Goal: Communication & Community: Answer question/provide support

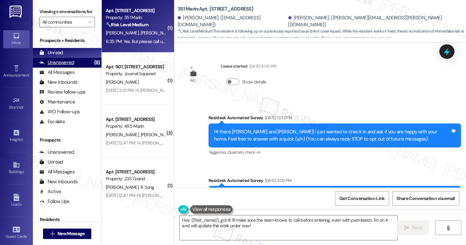
scroll to position [2843, 0]
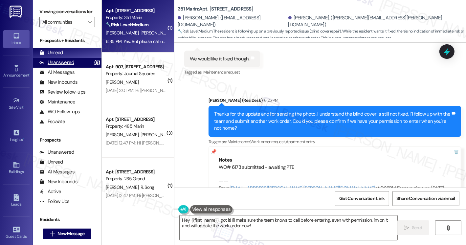
click at [80, 67] on div "Unanswered (8)" at bounding box center [67, 63] width 69 height 10
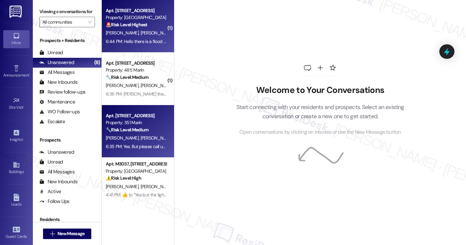
click at [141, 34] on span "[PERSON_NAME]" at bounding box center [157, 33] width 33 height 6
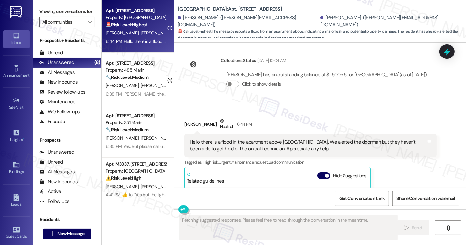
scroll to position [2325, 0]
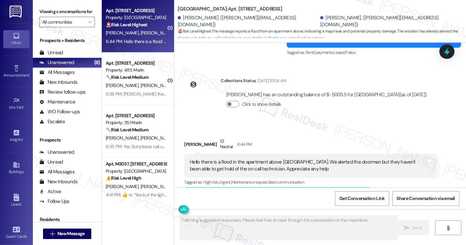
click at [243, 159] on div "Hello there is a flood in the apartment above [GEOGRAPHIC_DATA]. We alerted the…" at bounding box center [308, 166] width 237 height 14
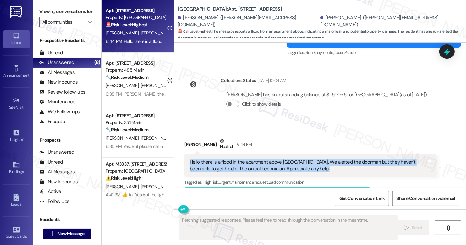
click at [243, 159] on div "Hello there is a flood in the apartment above [GEOGRAPHIC_DATA]. We alerted the…" at bounding box center [308, 166] width 237 height 14
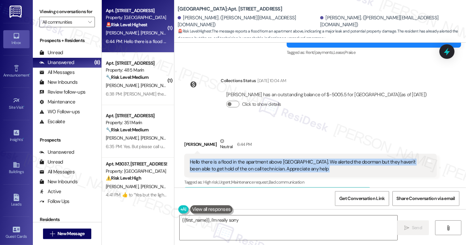
click at [335, 159] on div "Hello there is a flood in the apartment above [GEOGRAPHIC_DATA]. We alerted the…" at bounding box center [308, 166] width 237 height 14
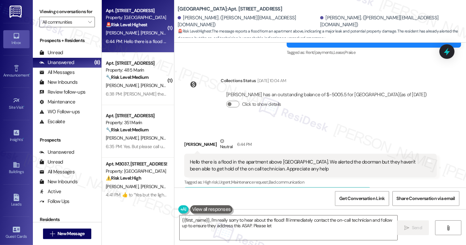
click at [334, 159] on div "Hello there is a flood in the apartment above [GEOGRAPHIC_DATA]. We alerted the…" at bounding box center [308, 166] width 237 height 14
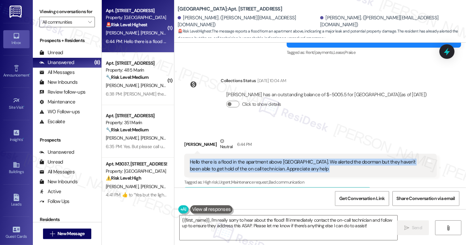
click at [334, 159] on div "Hello there is a flood in the apartment above [GEOGRAPHIC_DATA]. We alerted the…" at bounding box center [308, 166] width 237 height 14
click at [260, 159] on div "Hello there is a flood in the apartment above [GEOGRAPHIC_DATA]. We alerted the…" at bounding box center [308, 166] width 237 height 14
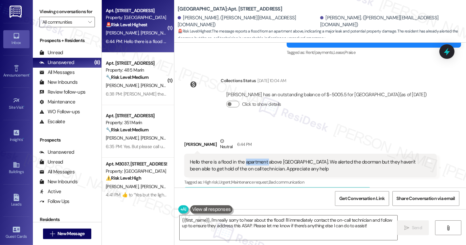
click at [260, 159] on div "Hello there is a flood in the apartment above [GEOGRAPHIC_DATA]. We alerted the…" at bounding box center [308, 166] width 237 height 14
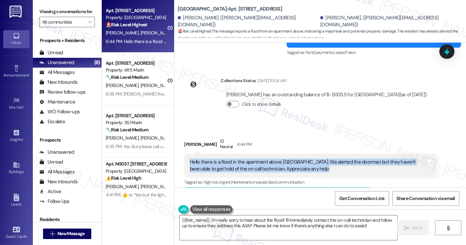
click at [260, 159] on div "Hello there is a flood in the apartment above [GEOGRAPHIC_DATA]. We alerted the…" at bounding box center [308, 166] width 237 height 14
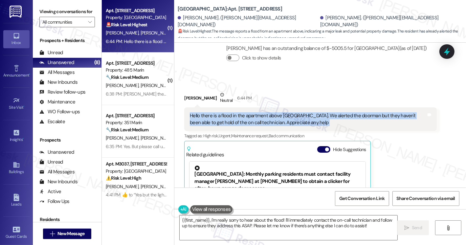
scroll to position [2391, 0]
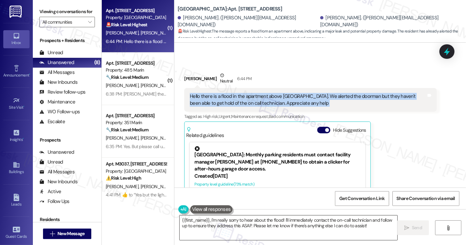
click at [356, 223] on textarea "{{first_name}}, I'm really sorry to hear about the flood! I'll immediately cont…" at bounding box center [289, 227] width 218 height 25
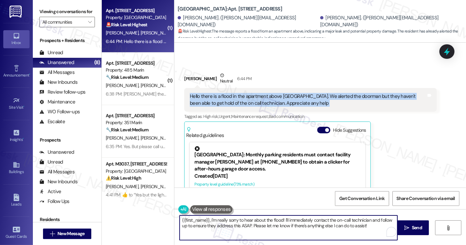
click at [356, 223] on textarea "{{first_name}}, I'm really sorry to hear about the flood! I'll immediately cont…" at bounding box center [289, 227] width 218 height 25
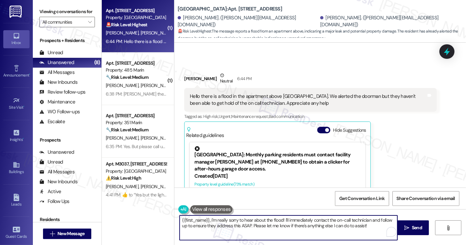
click at [356, 223] on textarea "{{first_name}}, I'm really sorry to hear about the flood! I'll immediately cont…" at bounding box center [289, 227] width 218 height 25
click at [395, 143] on div "Michael Smith Neutral 6:44 PM Hello there is a flood in the apartment above us.…" at bounding box center [310, 155] width 253 height 167
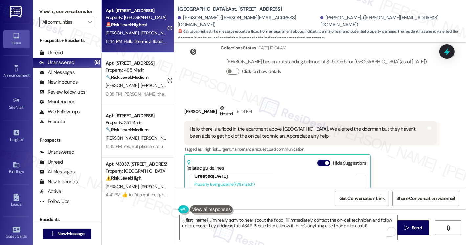
scroll to position [33, 0]
drag, startPoint x: 202, startPoint y: 8, endPoint x: 167, endPoint y: 9, distance: 35.2
click at [167, 9] on div "( 1 ) Apt. 2917, 100 C. Columbus Drive Property: Grove Pointe 🚨 Risk Level: Hig…" at bounding box center [284, 122] width 364 height 245
click at [194, 13] on div "Grove Pointe: Apt. 2917, 100 C. Columbus Drive" at bounding box center [243, 9] width 131 height 8
click at [50, 14] on label "Viewing conversations for" at bounding box center [67, 12] width 56 height 10
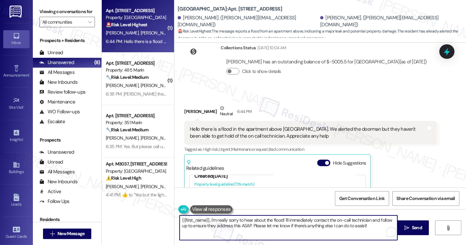
click at [317, 220] on textarea "{{first_name}}, I'm really sorry to hear about the flood! I'll immediately cont…" at bounding box center [289, 227] width 218 height 25
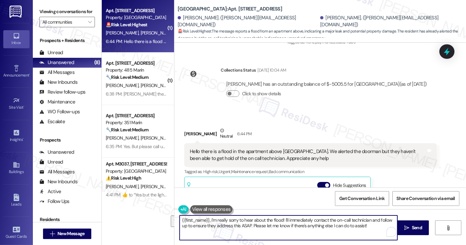
scroll to position [2325, 0]
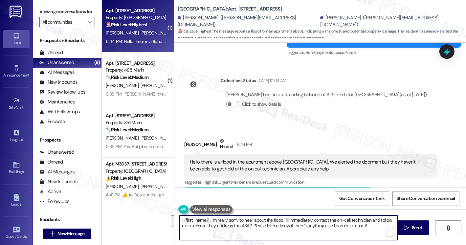
click at [238, 159] on div "Hello there is a flood in the apartment above [GEOGRAPHIC_DATA]. We alerted the…" at bounding box center [308, 166] width 237 height 14
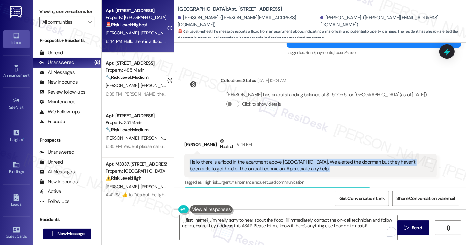
click at [238, 159] on div "Hello there is a flood in the apartment above [GEOGRAPHIC_DATA]. We alerted the…" at bounding box center [308, 166] width 237 height 14
click at [340, 159] on div "Hello there is a flood in the apartment above [GEOGRAPHIC_DATA]. We alerted the…" at bounding box center [308, 166] width 237 height 14
click at [262, 159] on div "Hello there is a flood in the apartment above [GEOGRAPHIC_DATA]. We alerted the…" at bounding box center [308, 166] width 237 height 14
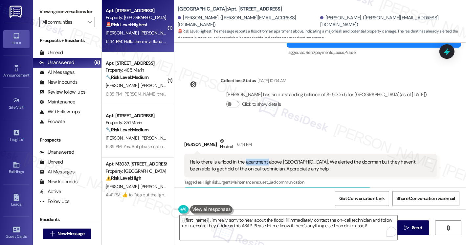
click at [262, 159] on div "Hello there is a flood in the apartment above [GEOGRAPHIC_DATA]. We alerted the…" at bounding box center [308, 166] width 237 height 14
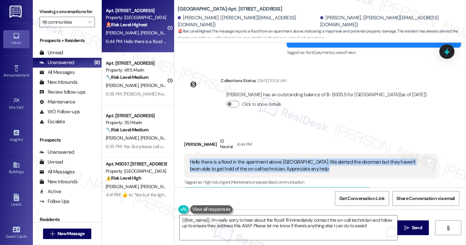
click at [262, 159] on div "Hello there is a flood in the apartment above [GEOGRAPHIC_DATA]. We alerted the…" at bounding box center [308, 166] width 237 height 14
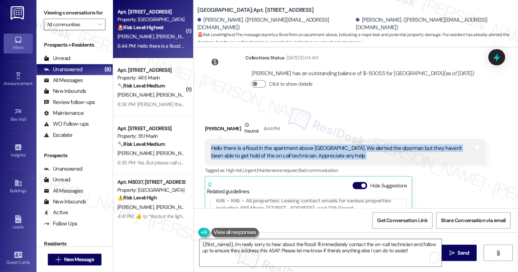
scroll to position [2326, 0]
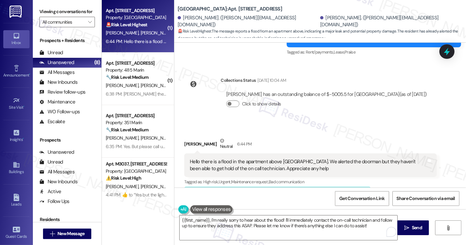
click at [189, 137] on div "Michael Smith Neutral 6:44 PM" at bounding box center [310, 145] width 253 height 16
copy div "Michael"
click at [180, 220] on textarea "{{first_name}}, I'm really sorry to hear about the flood! I'll immediately cont…" at bounding box center [289, 227] width 218 height 25
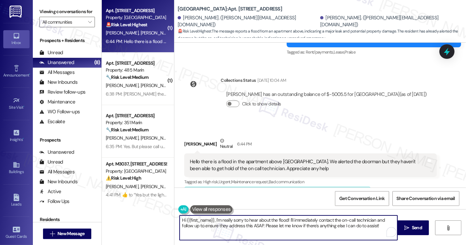
drag, startPoint x: 210, startPoint y: 219, endPoint x: 184, endPoint y: 222, distance: 26.4
click at [184, 222] on textarea "Hi {{first_name}}, I'm really sorry to hear about the flood! I'll immediately c…" at bounding box center [289, 227] width 218 height 25
paste textarea "Michael"
click at [295, 225] on textarea "Hi Michael, I'm really sorry to hear about the flood! I'll immediately contact …" at bounding box center [289, 227] width 218 height 25
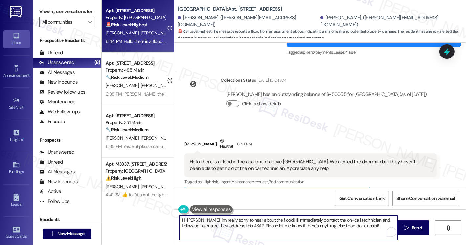
click at [295, 225] on textarea "Hi Michael, I'm really sorry to hear about the flood! I'll immediately contact …" at bounding box center [289, 227] width 218 height 25
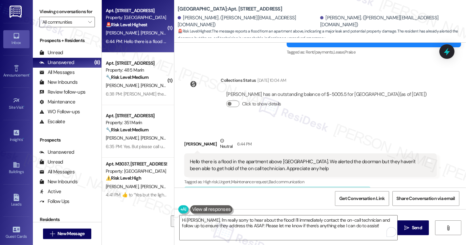
click at [404, 149] on div "Michael Smith Neutral 6:44 PM Hello there is a flood in the apartment above us.…" at bounding box center [310, 220] width 253 height 167
click at [48, 15] on label "Viewing conversations for" at bounding box center [67, 12] width 56 height 10
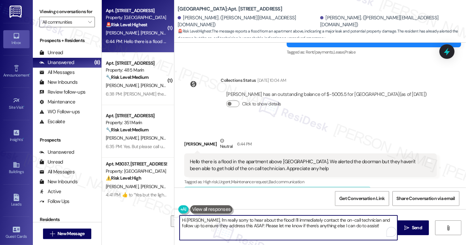
drag, startPoint x: 351, startPoint y: 223, endPoint x: 274, endPoint y: 220, distance: 77.3
click at [274, 220] on textarea "Hi Michael, I'm really sorry to hear about the flood! I'll immediately contact …" at bounding box center [289, 227] width 218 height 25
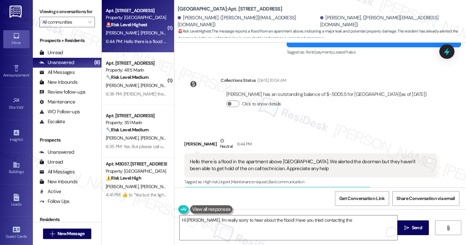
click at [42, 11] on label "Viewing conversations for" at bounding box center [67, 12] width 56 height 10
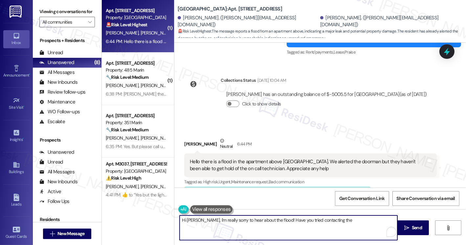
click at [334, 221] on textarea "Hi Michael, I'm really sorry to hear about the flood! Have you tried contacting…" at bounding box center [289, 227] width 218 height 25
click at [300, 158] on div "Hello there is a flood in the apartment above [GEOGRAPHIC_DATA]. We alerted the…" at bounding box center [308, 165] width 237 height 14
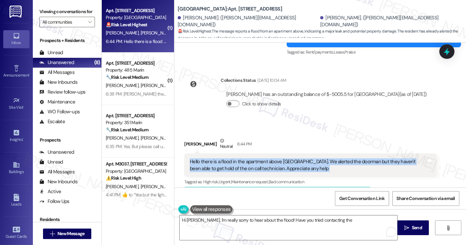
click at [300, 158] on div "Hello there is a flood in the apartment above [GEOGRAPHIC_DATA]. We alerted the…" at bounding box center [308, 165] width 237 height 14
click at [268, 158] on div "Hello there is a flood in the apartment above [GEOGRAPHIC_DATA]. We alerted the…" at bounding box center [308, 165] width 237 height 14
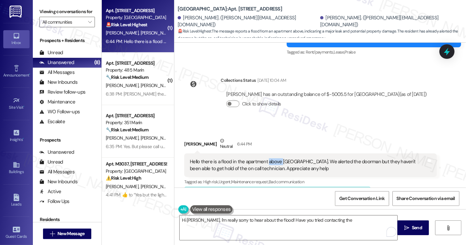
click at [268, 158] on div "Hello there is a flood in the apartment above [GEOGRAPHIC_DATA]. We alerted the…" at bounding box center [308, 165] width 237 height 14
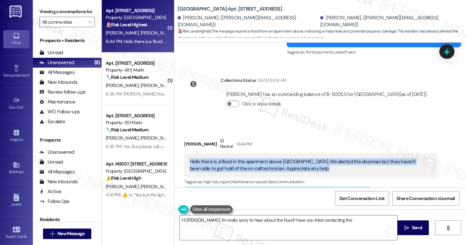
click at [268, 158] on div "Hello there is a flood in the apartment above [GEOGRAPHIC_DATA]. We alerted the…" at bounding box center [308, 165] width 237 height 14
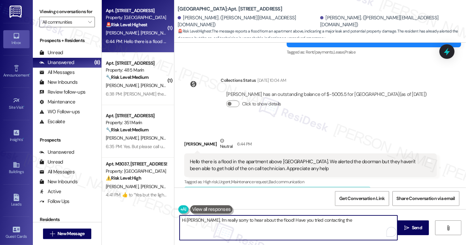
click at [343, 223] on textarea "Hi Michael, I'm really sorry to hear about the flood! Have you tried contacting…" at bounding box center [289, 227] width 218 height 25
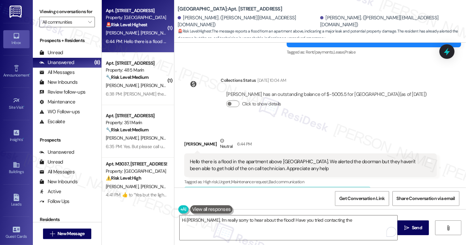
click at [45, 12] on label "Viewing conversations for" at bounding box center [67, 12] width 56 height 10
click at [350, 224] on textarea "Hi Michael, I'm really sorry to hear about the flood! Have you tried contacting…" at bounding box center [289, 227] width 218 height 25
click at [317, 31] on span "🚨 Risk Level: Highest : The message reports a flood from an apartment above, in…" at bounding box center [322, 35] width 288 height 14
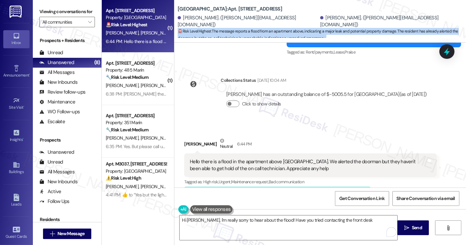
click at [317, 30] on span "🚨 Risk Level: Highest : The message reports a flood from an apartment above, in…" at bounding box center [322, 35] width 288 height 14
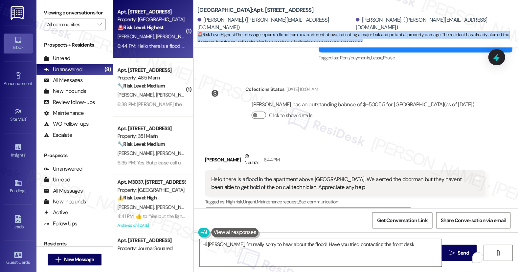
scroll to position [340, 0]
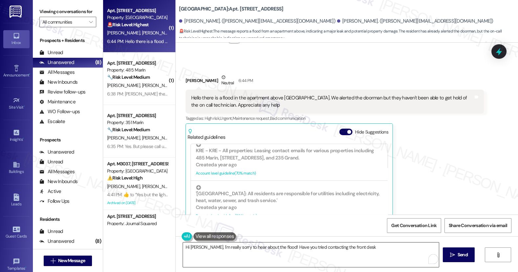
click at [376, 245] on textarea "Hi Michael, I'm really sorry to hear about the flood! Have you tried contacting…" at bounding box center [311, 255] width 256 height 25
click at [47, 14] on label "Viewing conversations for" at bounding box center [67, 12] width 57 height 10
click at [371, 245] on textarea "Hi Michael, I'm really sorry to hear about the flood! Have you tried contacting…" at bounding box center [311, 255] width 256 height 25
click at [61, 15] on label "Viewing conversations for" at bounding box center [67, 12] width 57 height 10
click at [239, 245] on textarea "Hi Michael, I'm really sorry to hear about the flood! Have you tried contacting…" at bounding box center [311, 255] width 256 height 25
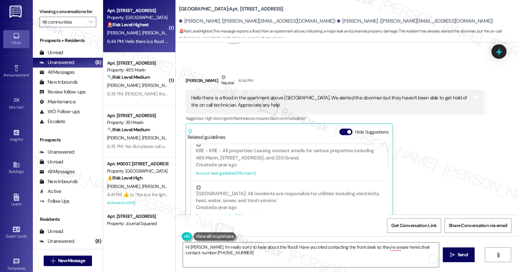
click at [57, 13] on label "Viewing conversations for" at bounding box center [67, 12] width 57 height 10
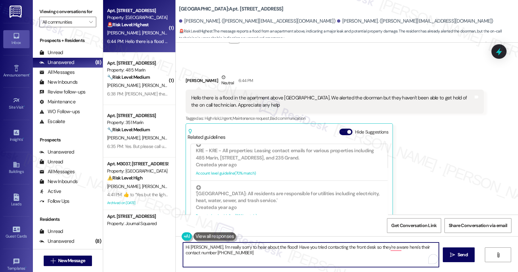
click at [235, 245] on textarea "Hi Michael, I'm really sorry to hear about the flood! Have you tried contacting…" at bounding box center [311, 255] width 256 height 25
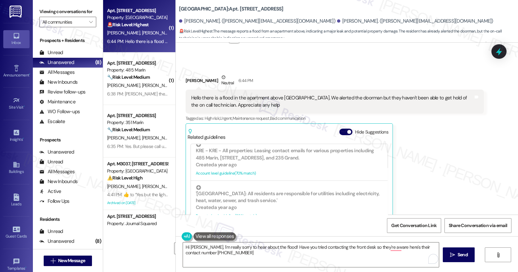
click at [55, 16] on label "Viewing conversations for" at bounding box center [67, 12] width 57 height 10
click at [255, 245] on textarea "Hi Michael, I'm really sorry to hear about the flood! Have you tried contacting…" at bounding box center [311, 255] width 256 height 25
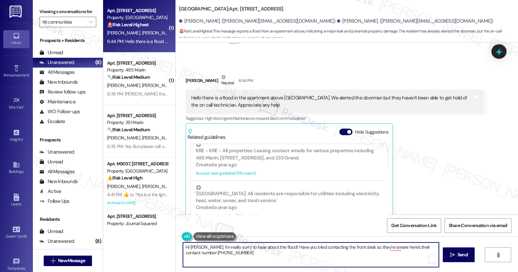
click at [255, 245] on textarea "Hi Michael, I'm really sorry to hear about the flood! Have you tried contacting…" at bounding box center [311, 255] width 256 height 25
paste textarea "’m so sorry to hear about the flood! Have you had a chance to contact the front…"
click at [210, 245] on textarea "Hi Michael, I’m so sorry to hear about the flood! Have you had a chance to cont…" at bounding box center [311, 255] width 256 height 25
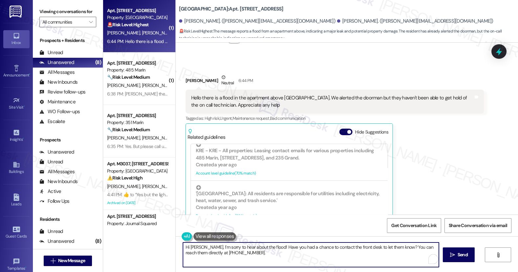
click at [241, 245] on textarea "Hi Michael, I’m sorry to hear about the flood! Have you had a chance to contact…" at bounding box center [311, 255] width 256 height 25
type textarea "Hi Michael, I’m sorry to hear about the flood! Have you had a chance to contact…"
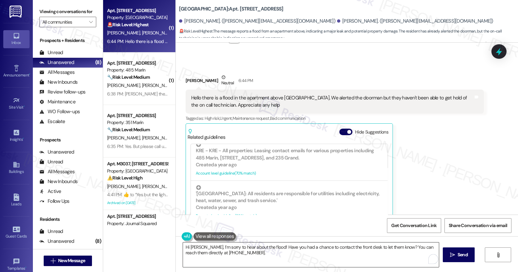
click at [326, 245] on textarea "Hi Michael, I’m sorry to hear about the flood! Have you had a chance to contact…" at bounding box center [311, 255] width 256 height 25
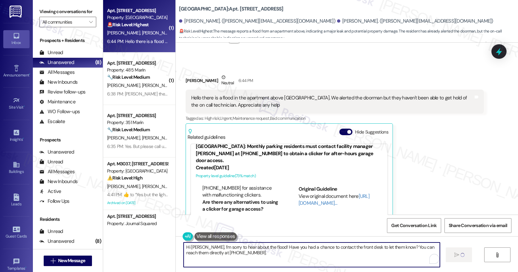
scroll to position [0, 0]
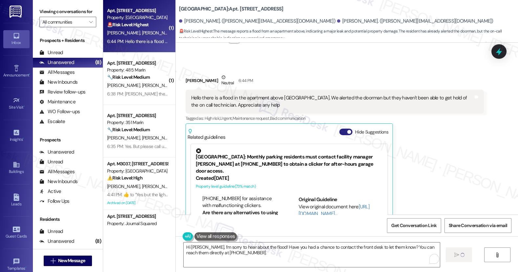
click at [341, 129] on button "Hide Suggestions" at bounding box center [345, 132] width 13 height 7
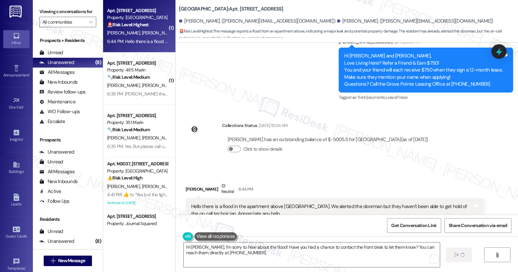
click at [323, 203] on div "Hello there is a flood in the apartment above [GEOGRAPHIC_DATA]. We alerted the…" at bounding box center [332, 210] width 282 height 14
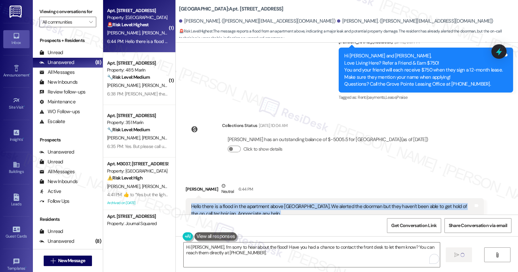
click at [323, 203] on div "Hello there is a flood in the apartment above [GEOGRAPHIC_DATA]. We alerted the…" at bounding box center [332, 210] width 282 height 14
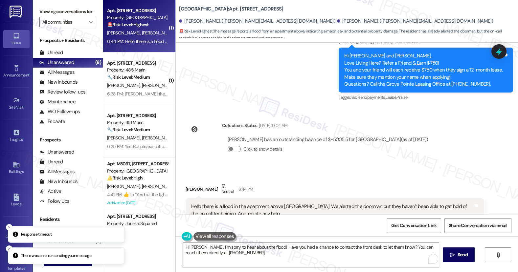
drag, startPoint x: 60, startPoint y: 77, endPoint x: 204, endPoint y: 78, distance: 143.9
click at [235, 78] on div "Viewing conversations for All communities  Prospects + Residents Unread (0) Un…" at bounding box center [275, 136] width 485 height 272
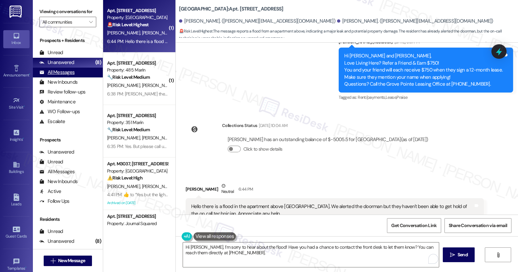
click at [78, 78] on div "All Messages (undefined)" at bounding box center [68, 73] width 70 height 10
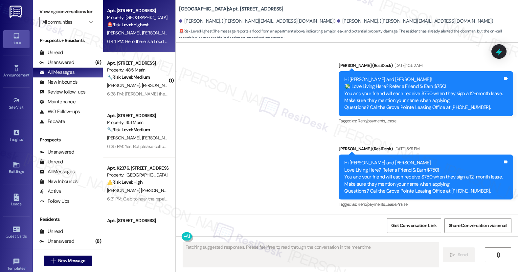
click at [142, 38] on div "6:44 PM: Hello there is a flood in the apartment above us. We alerted the doorm…" at bounding box center [284, 41] width 355 height 6
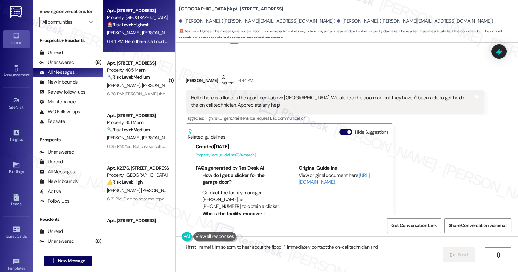
scroll to position [109, 0]
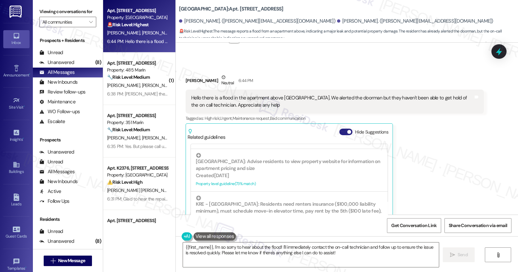
click at [342, 129] on button "Hide Suggestions" at bounding box center [345, 132] width 13 height 7
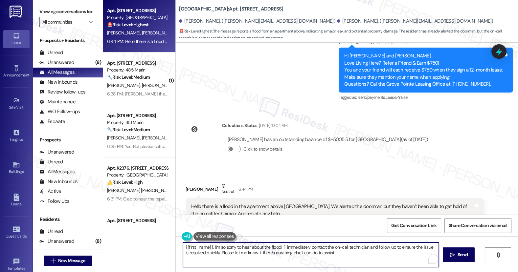
click at [266, 245] on textarea "{{first_name}}, I'm so sorry to hear about the flood! I'll immediately contact …" at bounding box center [311, 255] width 256 height 25
paste textarea "Hi Michael, I’m so sorry to hear about the flood! Have you had a chance to cont…"
type textarea "Hi Michael, I’m so sorry to hear about the flood! Have you had a chance to cont…"
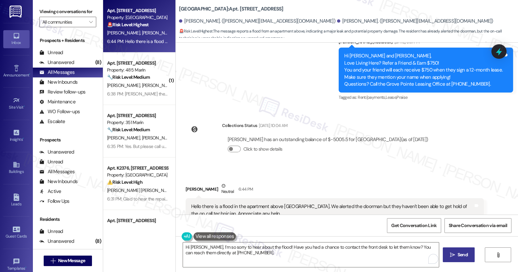
click at [448, 245] on span " Send" at bounding box center [458, 255] width 21 height 7
click at [55, 15] on label "Viewing conversations for" at bounding box center [67, 12] width 57 height 10
click at [380, 203] on div "Hello there is a flood in the apartment above [GEOGRAPHIC_DATA]. We alerted the…" at bounding box center [332, 210] width 282 height 14
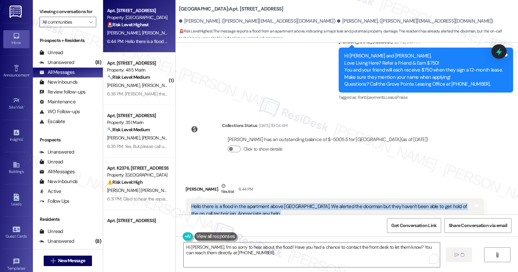
click at [380, 203] on div "Hello there is a flood in the apartment above [GEOGRAPHIC_DATA]. We alerted the…" at bounding box center [332, 210] width 282 height 14
click at [233, 203] on div "Hello there is a flood in the apartment above [GEOGRAPHIC_DATA]. We alerted the…" at bounding box center [332, 210] width 282 height 14
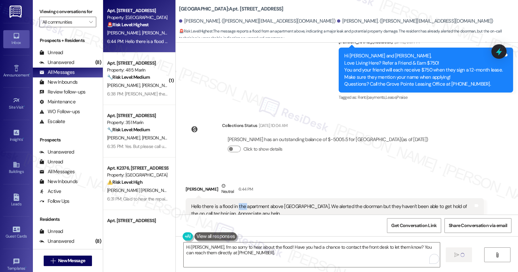
click at [233, 203] on div "Hello there is a flood in the apartment above [GEOGRAPHIC_DATA]. We alerted the…" at bounding box center [332, 210] width 282 height 14
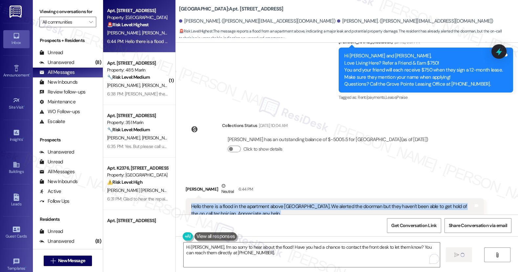
click at [233, 203] on div "Hello there is a flood in the apartment above [GEOGRAPHIC_DATA]. We alerted the…" at bounding box center [332, 210] width 282 height 14
click at [50, 4] on div "Viewing conversations for All communities " at bounding box center [68, 17] width 70 height 34
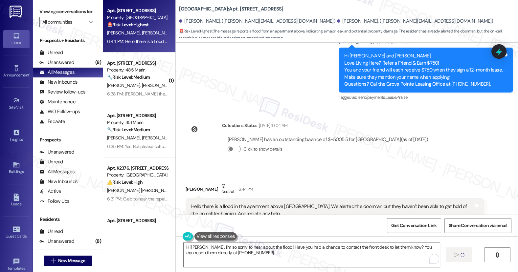
click at [216, 10] on b "Grove Pointe: Apt. 2917, 100 C. Columbus Drive" at bounding box center [231, 9] width 104 height 7
copy b "2917"
click at [55, 11] on label "Viewing conversations for" at bounding box center [67, 12] width 57 height 10
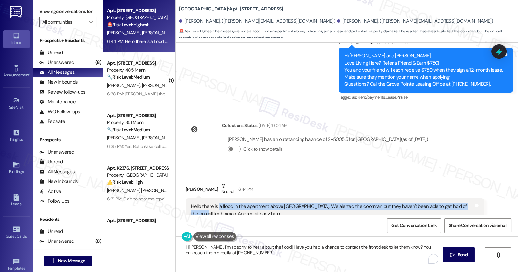
drag, startPoint x: 214, startPoint y: 164, endPoint x: 464, endPoint y: 165, distance: 250.6
click at [464, 203] on div "Hello there is a flood in the apartment above [GEOGRAPHIC_DATA]. We alerted the…" at bounding box center [332, 210] width 282 height 14
drag, startPoint x: 197, startPoint y: 164, endPoint x: 464, endPoint y: 163, distance: 267.4
click at [464, 203] on div "Hello there is a flood in the apartment above [GEOGRAPHIC_DATA]. We alerted the…" at bounding box center [332, 210] width 282 height 14
copy div "there is a flood in the apartment above us. We alerted the doorman but they hav…"
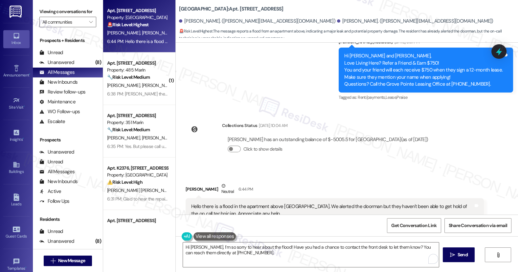
drag, startPoint x: 56, startPoint y: 8, endPoint x: 71, endPoint y: 11, distance: 14.4
click at [56, 8] on label "Viewing conversations for" at bounding box center [67, 12] width 57 height 10
click at [211, 8] on b "Grove Pointe: Apt. 2917, 100 C. Columbus Drive" at bounding box center [231, 9] width 104 height 7
click at [218, 10] on b "Grove Pointe: Apt. 2917, 100 C. Columbus Drive" at bounding box center [231, 9] width 104 height 7
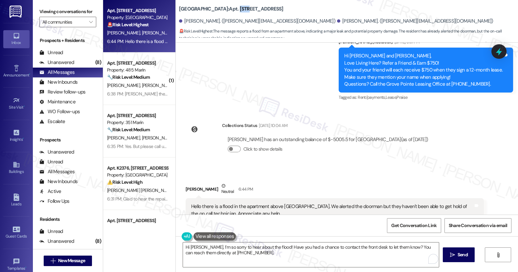
copy b "2917"
drag, startPoint x: 53, startPoint y: 10, endPoint x: 58, endPoint y: 10, distance: 5.3
click at [53, 10] on label "Viewing conversations for" at bounding box center [67, 12] width 57 height 10
click at [52, 14] on label "Viewing conversations for" at bounding box center [67, 12] width 57 height 10
click at [50, 12] on label "Viewing conversations for" at bounding box center [67, 12] width 57 height 10
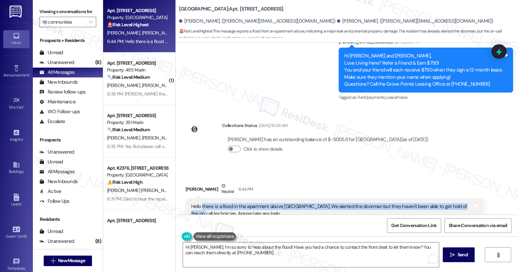
drag, startPoint x: 197, startPoint y: 165, endPoint x: 463, endPoint y: 164, distance: 265.4
click at [463, 203] on div "Hello there is a flood in the apartment above [GEOGRAPHIC_DATA]. We alerted the…" at bounding box center [332, 210] width 282 height 14
copy div "there is a flood in the apartment above us. We alerted the doorman but they hav…"
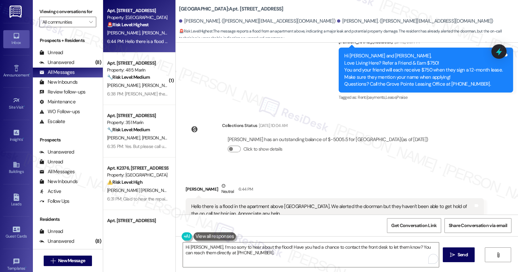
click at [54, 12] on label "Viewing conversations for" at bounding box center [67, 12] width 57 height 10
click at [47, 14] on label "Viewing conversations for" at bounding box center [67, 12] width 57 height 10
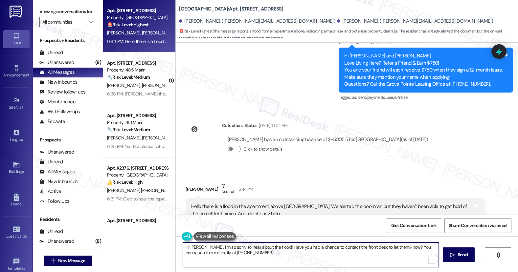
click at [239, 245] on textarea "Hi Michael, I’m so sorry to hear about the flood! Have you had a chance to cont…" at bounding box center [311, 255] width 256 height 25
click at [263, 245] on textarea "Hi Michael, I’m so sorry to hear about the flood! Have you had a chance to cont…" at bounding box center [311, 255] width 256 height 25
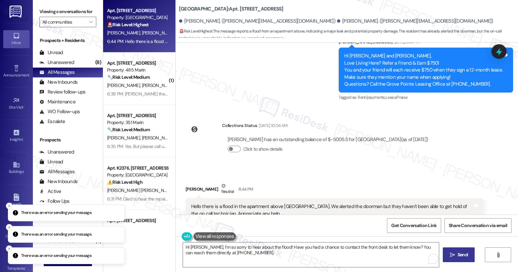
click at [450, 245] on icon "" at bounding box center [452, 255] width 5 height 5
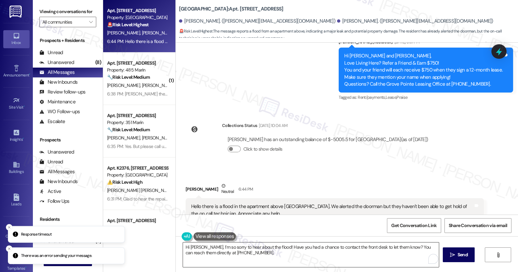
click at [233, 245] on textarea "Hi Michael, I’m so sorry to hear about the flood! Have you had a chance to cont…" at bounding box center [311, 255] width 256 height 25
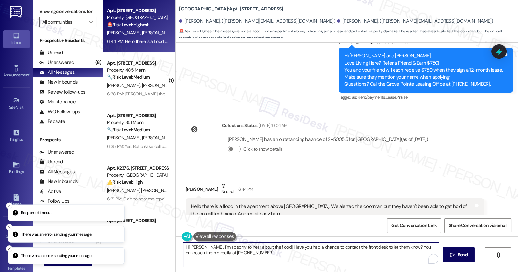
click at [233, 245] on textarea "Hi Michael, I’m so sorry to hear about the flood! Have you had a chance to cont…" at bounding box center [311, 255] width 256 height 25
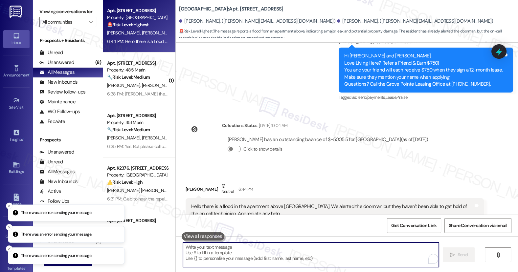
click at [217, 245] on textarea "To enrich screen reader interactions, please activate Accessibility in Grammarl…" at bounding box center [311, 255] width 256 height 25
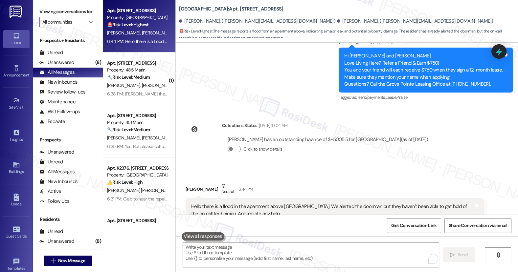
click at [48, 13] on label "Viewing conversations for" at bounding box center [67, 12] width 57 height 10
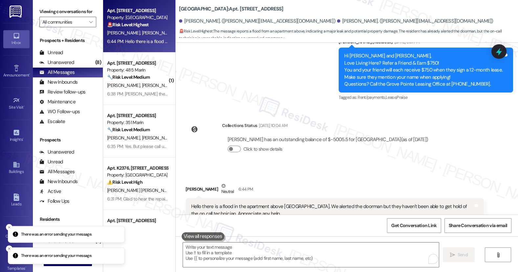
click at [33, 13] on div "Viewing conversations for All communities " at bounding box center [68, 17] width 70 height 34
click at [351, 131] on div "Katherine Muller has an outstanding balance of $-5005.5 for Grove Pointe (as of…" at bounding box center [328, 147] width 212 height 32
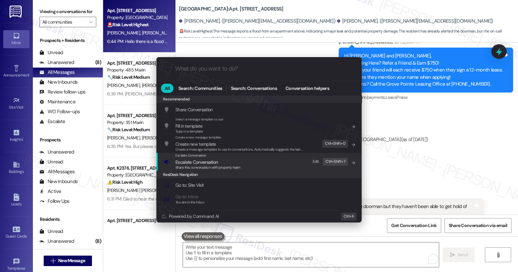
click at [251, 165] on div "Escalate Conversation Escalate Conversation Share this conversation with proper…" at bounding box center [260, 162] width 192 height 18
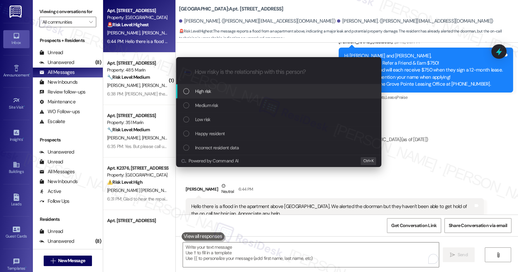
click at [215, 97] on div "High risk" at bounding box center [278, 91] width 205 height 14
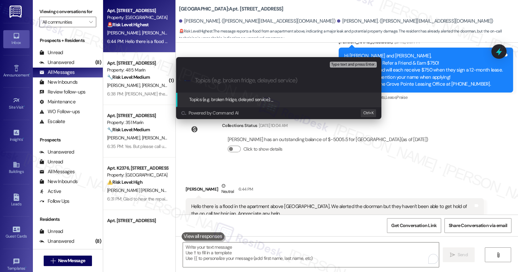
paste input "252486"
click at [194, 79] on div ".cls-1{fill:#0a055f;}.cls-2{fill:#0cc4c4;} resideskLogoBlueOrange 252486" at bounding box center [278, 80] width 205 height 23
click at [194, 78] on div ".cls-1{fill:#0a055f;}.cls-2{fill:#0cc4c4;} resideskLogoBlueOrange 252486" at bounding box center [278, 80] width 205 height 23
click at [196, 78] on input "252486" at bounding box center [281, 80] width 173 height 7
click at [234, 77] on input "WO#252486" at bounding box center [281, 80] width 173 height 7
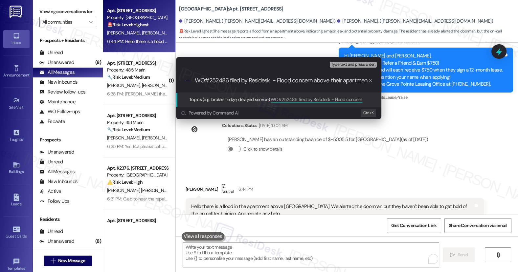
type input "WO#252486 filed by Residesk - Flood concern above their apartment"
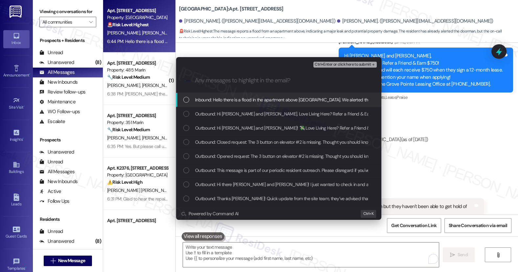
scroll to position [0, 0]
click at [247, 99] on span "Inbound: Hello there is a flood in the apartment above us. We alerted the doorm…" at bounding box center [372, 99] width 354 height 7
click at [328, 64] on span "Ctrl+Enter or click here to submit" at bounding box center [343, 64] width 56 height 5
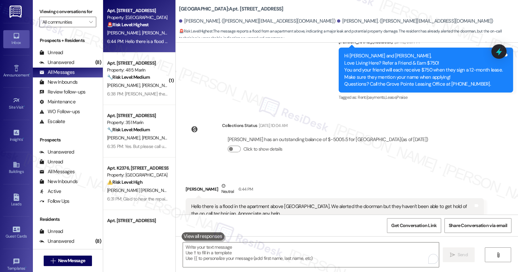
click at [300, 203] on div "Hello there is a flood in the apartment above [GEOGRAPHIC_DATA]. We alerted the…" at bounding box center [332, 210] width 282 height 14
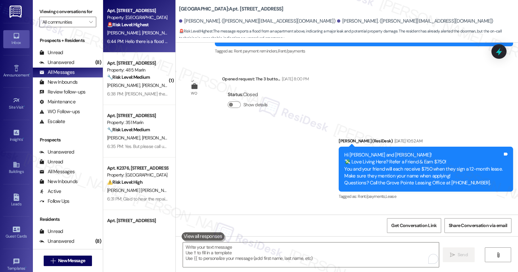
scroll to position [2196, 0]
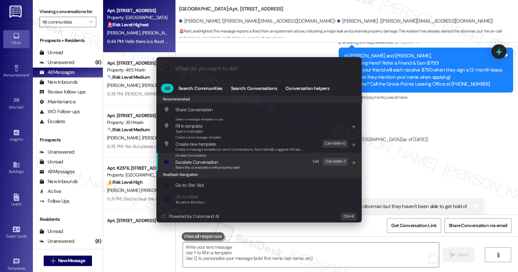
click at [220, 165] on span "Share this conversation with property team" at bounding box center [207, 167] width 65 height 5
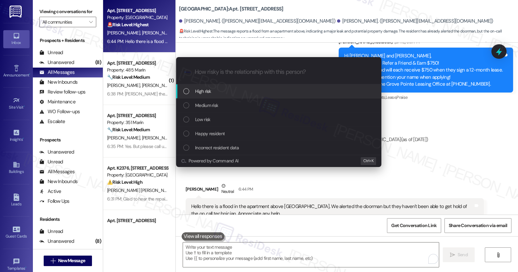
click at [221, 94] on div "High risk" at bounding box center [279, 91] width 192 height 7
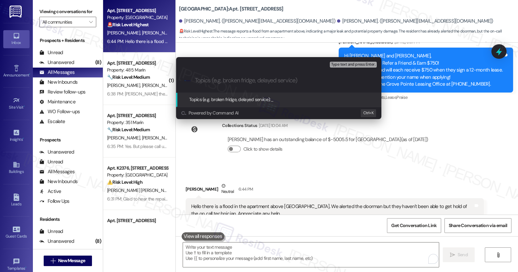
paste input "WO#252486 filed by Residesk - Flood concern above their apartment"
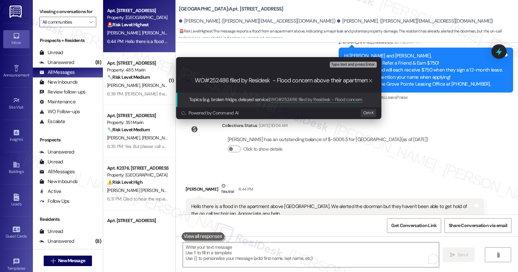
scroll to position [0, 3]
click at [276, 83] on input "WO#252486 filed by Residesk - Flood concern above their apartment" at bounding box center [281, 80] width 173 height 7
type input "WO#252486 filed by Residesk - Flood concern above their apartment"
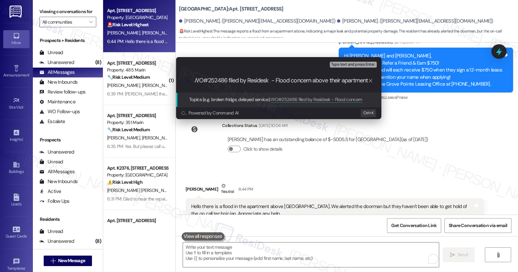
scroll to position [0, 0]
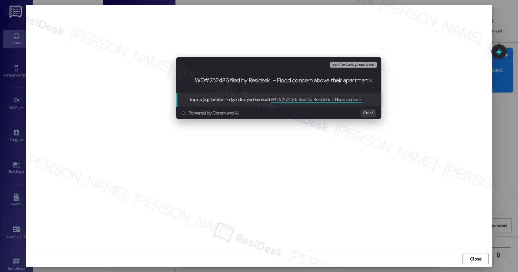
click at [393, 21] on div "Escalate Conversation High risk Topics (e.g. broken fridge, delayed service) An…" at bounding box center [259, 136] width 518 height 272
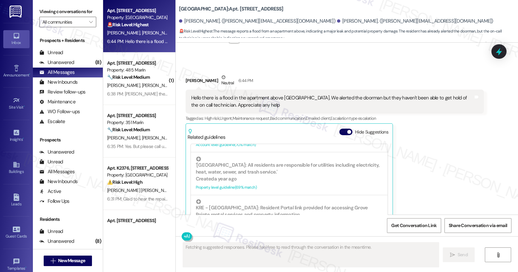
scroll to position [2305, 0]
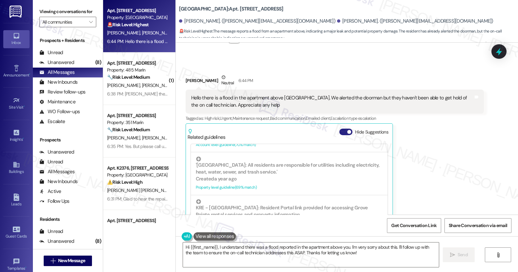
click at [347, 130] on span "button" at bounding box center [349, 132] width 4 height 4
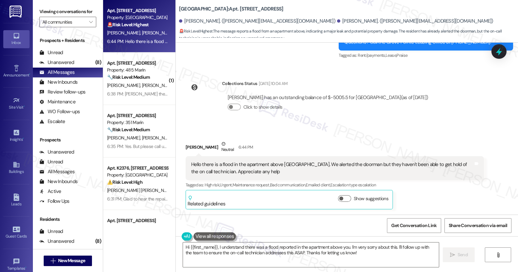
scroll to position [2196, 0]
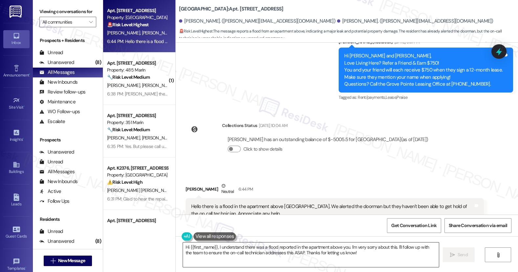
click at [254, 245] on textarea "Hi {{first_name}}, I understand there was a flood reported in the apartment abo…" at bounding box center [311, 255] width 256 height 25
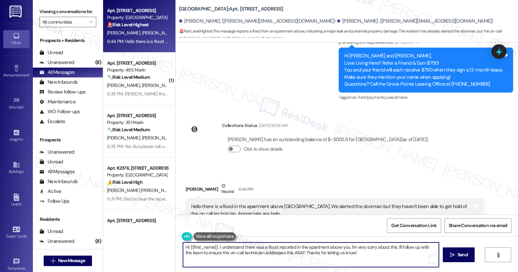
click at [254, 245] on textarea "Hi {{first_name}}, I understand there was a flood reported in the apartment abo…" at bounding box center [311, 255] width 256 height 25
click at [350, 245] on textarea "Hi {{first_name}}, I understand there was a flood reported in the apartment abo…" at bounding box center [311, 255] width 256 height 25
click at [399, 245] on textarea "Hi {{first_name}}, I understand there was a flood reported in the apartment abo…" at bounding box center [311, 255] width 256 height 25
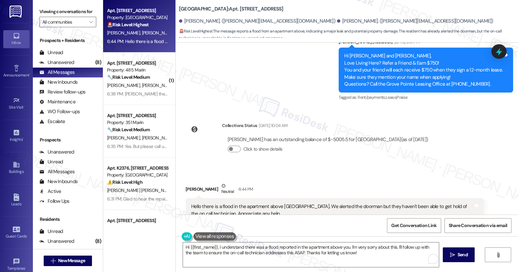
drag, startPoint x: 376, startPoint y: 255, endPoint x: 375, endPoint y: 228, distance: 27.3
click at [376, 245] on textarea "Hi {{first_name}}, I understand there was a flood reported in the apartment abo…" at bounding box center [311, 255] width 256 height 25
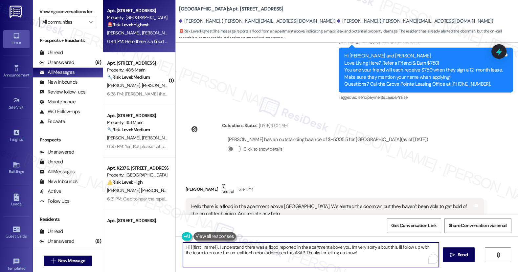
click at [289, 245] on textarea "Hi {{first_name}}, I understand there was a flood reported in the apartment abo…" at bounding box center [311, 255] width 256 height 25
paste textarea "Michael, I’m so sorry to hear about the flood! Have you had a chance to contact…"
click at [380, 245] on textarea "Hi Michael, I’m so sorry to hear about the flood! Have you had a chance to cont…" at bounding box center [311, 255] width 256 height 25
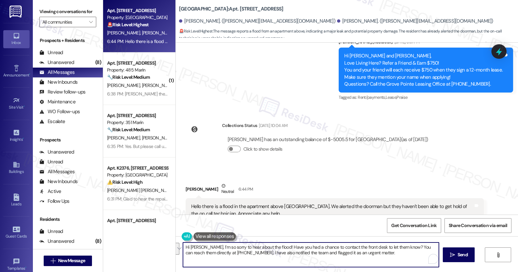
type textarea "Hi [PERSON_NAME], I’m so sorry to hear about the flood! Have you had a chance t…"
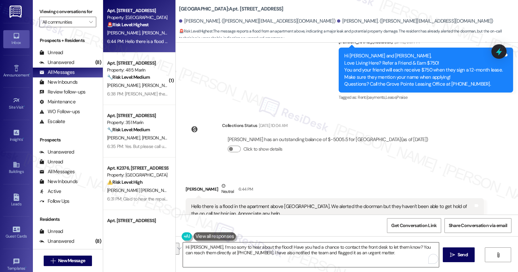
click at [401, 245] on textarea "Hi [PERSON_NAME], I’m so sorry to hear about the flood! Have you had a chance t…" at bounding box center [311, 255] width 256 height 25
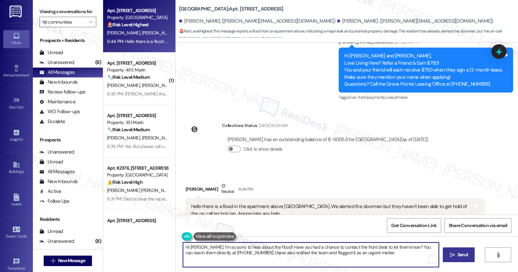
click at [453, 245] on icon "" at bounding box center [452, 255] width 5 height 5
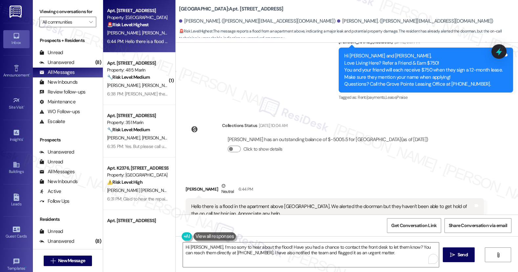
click at [244, 203] on div "Hello there is a flood in the apartment above [GEOGRAPHIC_DATA]. We alerted the…" at bounding box center [332, 210] width 282 height 14
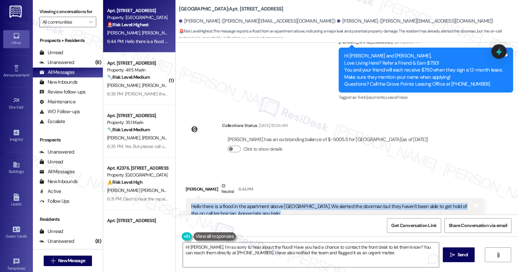
click at [244, 203] on div "Hello there is a flood in the apartment above [GEOGRAPHIC_DATA]. We alerted the…" at bounding box center [332, 210] width 282 height 14
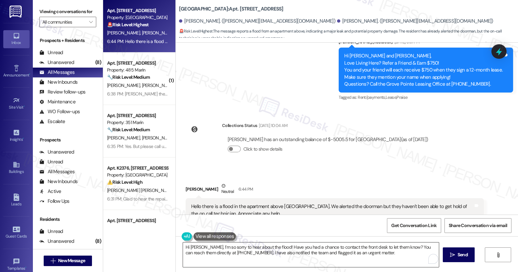
click at [247, 245] on textarea "Hi [PERSON_NAME], I’m so sorry to hear about the flood! Have you had a chance t…" at bounding box center [311, 255] width 256 height 25
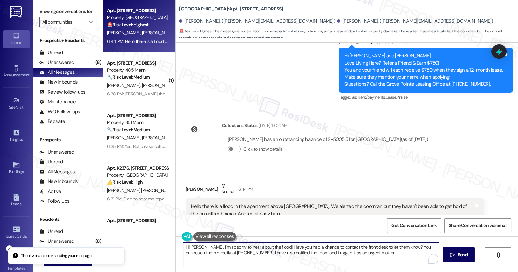
click at [247, 245] on textarea "Hi [PERSON_NAME], I’m so sorry to hear about the flood! Have you had a chance t…" at bounding box center [311, 255] width 256 height 25
click at [422, 230] on span "Get Conversation Link" at bounding box center [414, 226] width 48 height 14
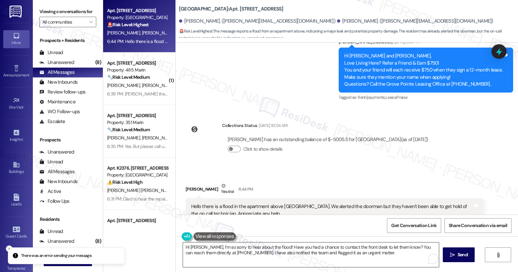
click at [292, 245] on textarea "Hi [PERSON_NAME], I’m so sorry to hear about the flood! Have you had a chance t…" at bounding box center [311, 255] width 256 height 25
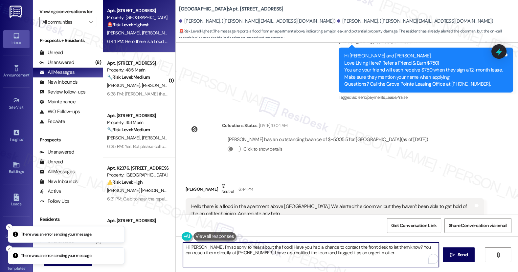
click at [292, 245] on textarea "Hi [PERSON_NAME], I’m so sorry to hear about the flood! Have you had a chance t…" at bounding box center [311, 255] width 256 height 25
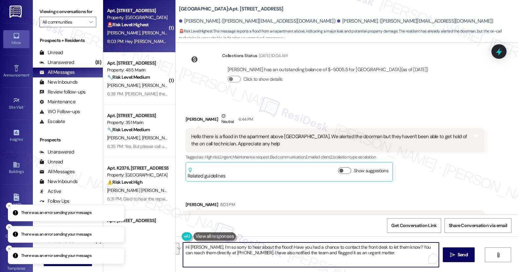
scroll to position [2302, 0]
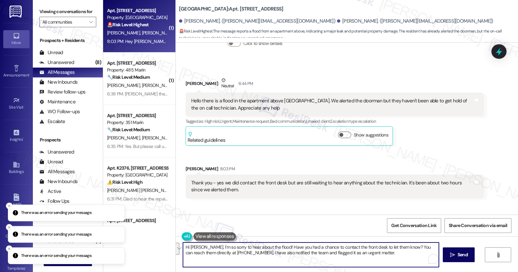
click at [277, 180] on div "Thank you - yes we did contact the front desk but are still waiting to hear any…" at bounding box center [332, 187] width 282 height 14
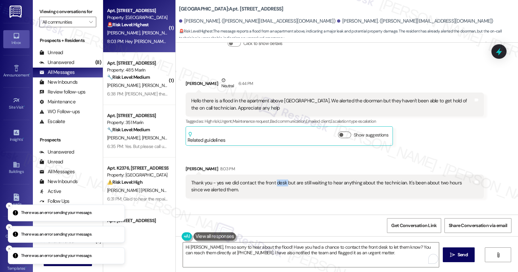
click at [277, 180] on div "Thank you - yes we did contact the front desk but are still waiting to hear any…" at bounding box center [332, 187] width 282 height 14
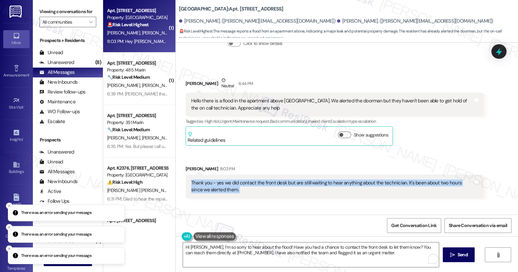
click at [277, 180] on div "Thank you - yes we did contact the front desk but are still waiting to hear any…" at bounding box center [332, 187] width 282 height 14
click at [397, 180] on div "Thank you - yes we did contact the front desk but are still waiting to hear any…" at bounding box center [332, 187] width 282 height 14
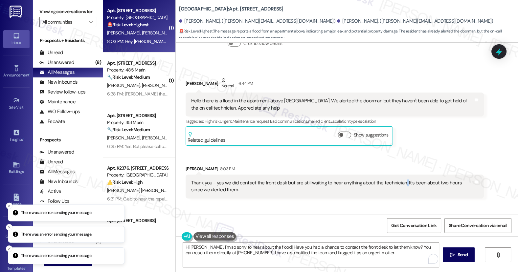
click at [397, 180] on div "Thank you - yes we did contact the front desk but are still waiting to hear any…" at bounding box center [332, 187] width 282 height 14
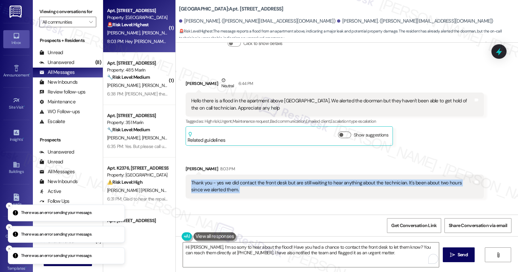
click at [397, 180] on div "Thank you - yes we did contact the front desk but are still waiting to hear any…" at bounding box center [332, 187] width 282 height 14
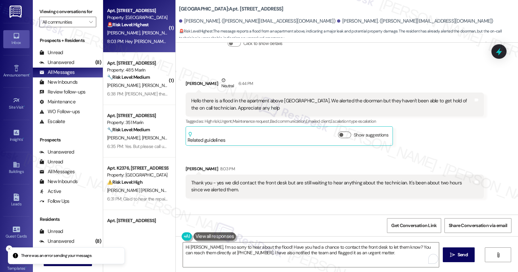
click at [271, 233] on div "Hey [PERSON_NAME] and [PERSON_NAME], we appreciate your text! We'll be back at …" at bounding box center [361, 240] width 282 height 14
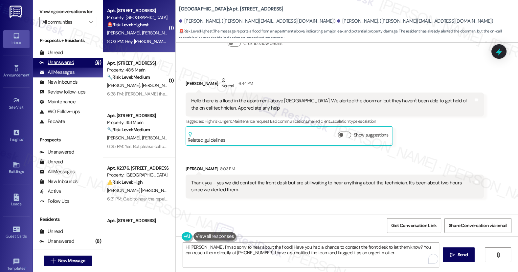
click at [66, 66] on div "Unanswered" at bounding box center [56, 62] width 35 height 7
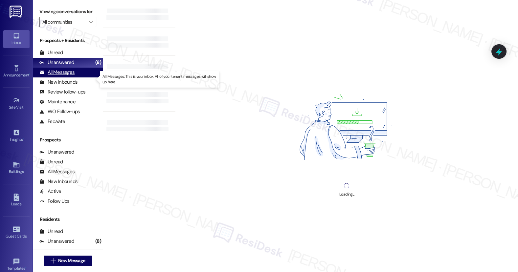
click at [66, 76] on div "All Messages" at bounding box center [56, 72] width 35 height 7
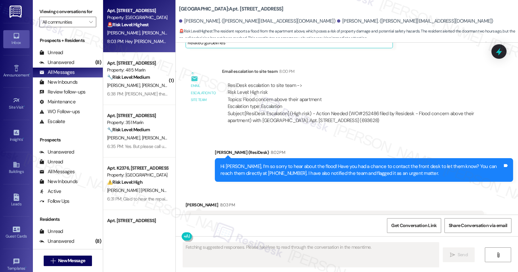
scroll to position [2364, 0]
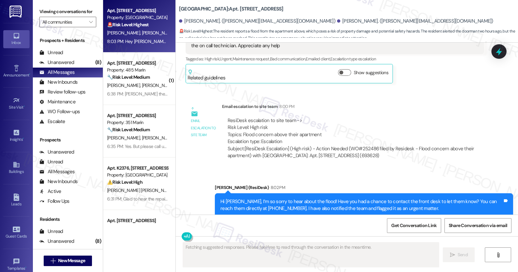
click at [281, 198] on div "Hi [PERSON_NAME], I’m so sorry to hear about the flood! Have you had a chance t…" at bounding box center [361, 205] width 282 height 14
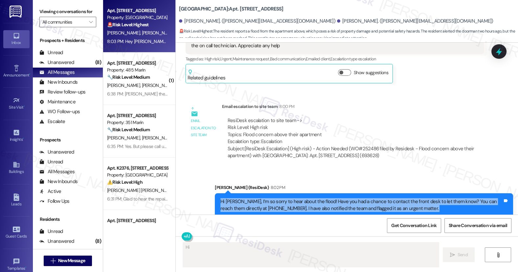
click at [281, 198] on div "Hi [PERSON_NAME], I’m so sorry to hear about the flood! Have you had a chance t…" at bounding box center [361, 205] width 282 height 14
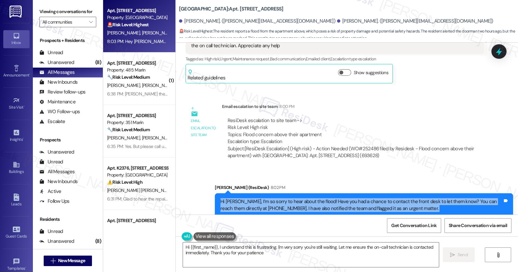
type textarea "Hi {{first_name}}, I understand this is frustrating. I'm very sorry you're stil…"
click at [345, 198] on div "Hi [PERSON_NAME], I’m so sorry to hear about the flood! Have you had a chance t…" at bounding box center [361, 205] width 282 height 14
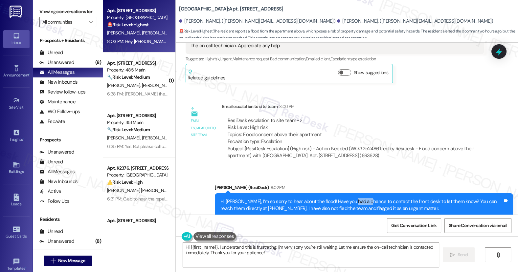
click at [345, 198] on div "Hi [PERSON_NAME], I’m so sorry to hear about the flood! Have you had a chance t…" at bounding box center [361, 205] width 282 height 14
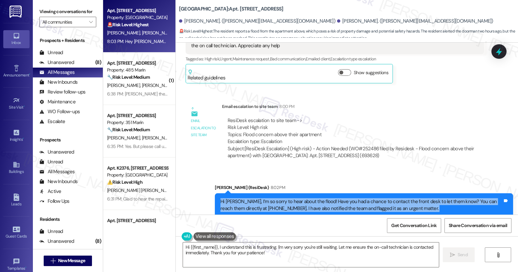
click at [345, 198] on div "Hi [PERSON_NAME], I’m so sorry to hear about the flood! Have you had a chance t…" at bounding box center [361, 205] width 282 height 14
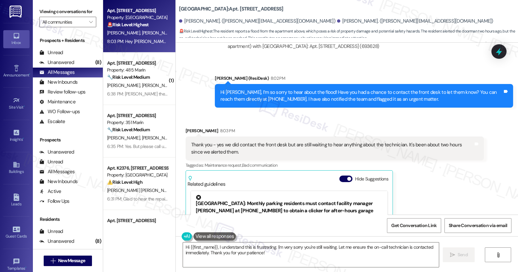
click at [234, 142] on div "Thank you - yes we did contact the front desk but are still waiting to hear any…" at bounding box center [332, 149] width 282 height 14
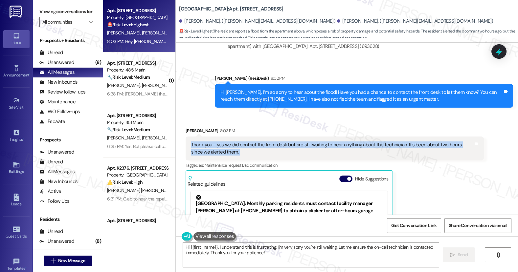
click at [234, 142] on div "Thank you - yes we did contact the front desk but are still waiting to hear any…" at bounding box center [332, 149] width 282 height 14
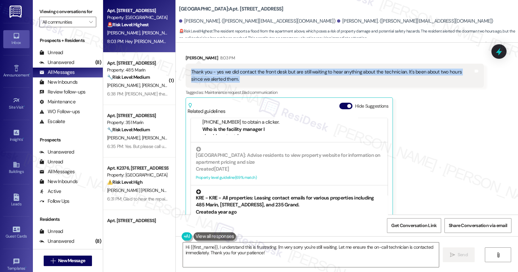
scroll to position [0, 0]
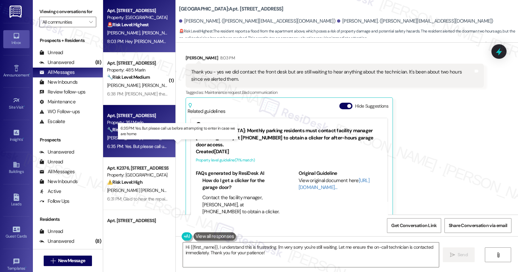
click at [139, 144] on div "6:35 PM: Yes. But please call us before attempting to enter in case we are home…" at bounding box center [183, 147] width 152 height 6
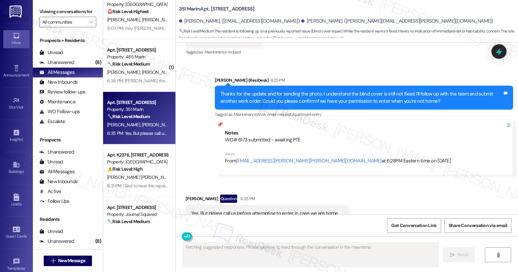
scroll to position [73, 0]
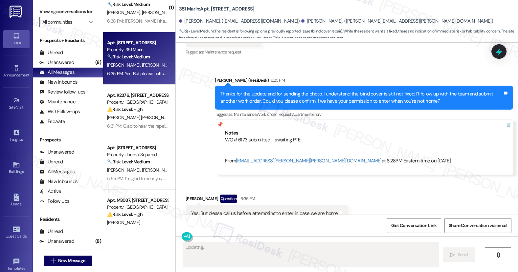
click at [237, 137] on div "WO# 6173 submitted - awaiting PTE ---- From [EMAIL_ADDRESS][PERSON_NAME][PERSON…" at bounding box center [364, 151] width 278 height 28
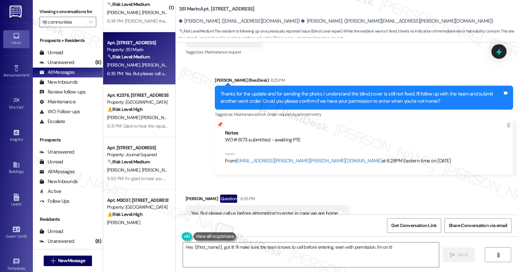
click at [209, 10] on b "351 Marin: Apt. [STREET_ADDRESS]" at bounding box center [217, 9] width 76 height 7
copy b "2706"
click at [52, 12] on label "Viewing conversations for" at bounding box center [67, 12] width 57 height 10
click at [179, 146] on div "Sent via SMS [PERSON_NAME] (ResiDesk) 6:25 PM Thanks for the update and for sen…" at bounding box center [347, 121] width 342 height 118
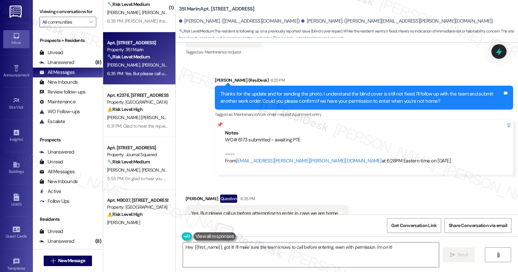
click at [46, 8] on label "Viewing conversations for" at bounding box center [67, 12] width 57 height 10
click at [52, 12] on label "Viewing conversations for" at bounding box center [67, 12] width 57 height 10
click at [301, 20] on div "[PERSON_NAME]. ([PERSON_NAME][EMAIL_ADDRESS][PERSON_NAME][DOMAIN_NAME])" at bounding box center [397, 21] width 192 height 7
click at [237, 137] on div "WO# 6173 submitted - awaiting PTE ---- From [EMAIL_ADDRESS][PERSON_NAME][PERSON…" at bounding box center [364, 151] width 278 height 28
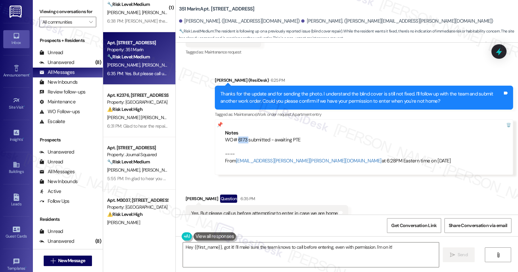
click at [237, 137] on div "WO# 6173 submitted - awaiting PTE ---- From [EMAIL_ADDRESS][PERSON_NAME][PERSON…" at bounding box center [364, 151] width 278 height 28
copy div "6173"
click at [57, 12] on label "Viewing conversations for" at bounding box center [67, 12] width 57 height 10
click at [212, 9] on b "351 Marin: Apt. [STREET_ADDRESS]" at bounding box center [217, 9] width 76 height 7
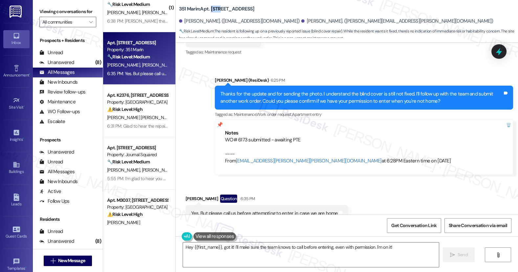
copy b "2706"
click at [55, 12] on label "Viewing conversations for" at bounding box center [67, 12] width 57 height 10
drag, startPoint x: 201, startPoint y: 192, endPoint x: 328, endPoint y: 193, distance: 126.8
click at [328, 210] on div "Yes. But please call us before attempting to enter in case we are home" at bounding box center [264, 213] width 147 height 7
click at [279, 210] on div "Yes. But please call us before attempting to enter in case we are home" at bounding box center [264, 213] width 147 height 7
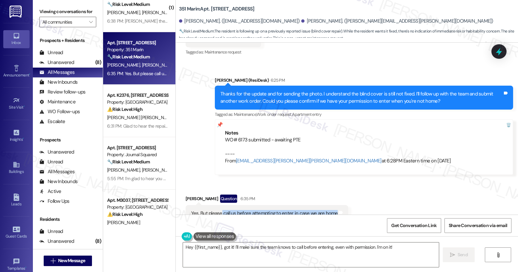
drag, startPoint x: 217, startPoint y: 191, endPoint x: 324, endPoint y: 191, distance: 107.1
click at [328, 210] on div "Yes. But please call us before attempting to enter in case we are home" at bounding box center [264, 213] width 147 height 7
copy div "call us before attempting to enter in case we are home"
drag, startPoint x: 41, startPoint y: 8, endPoint x: 47, endPoint y: 4, distance: 7.8
click at [41, 8] on label "Viewing conversations for" at bounding box center [67, 12] width 57 height 10
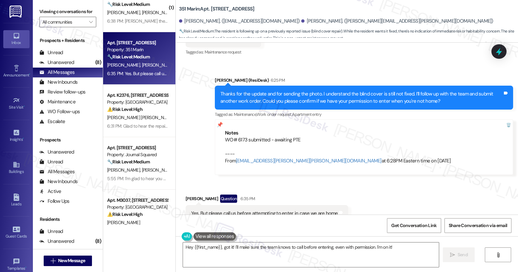
click at [281, 210] on div "Yes. But please call us before attempting to enter in case we are home" at bounding box center [264, 213] width 147 height 7
click at [264, 247] on textarea "Hey {{first_name}}, got it! I'll make sure the team knows to call before enteri…" at bounding box center [311, 255] width 256 height 25
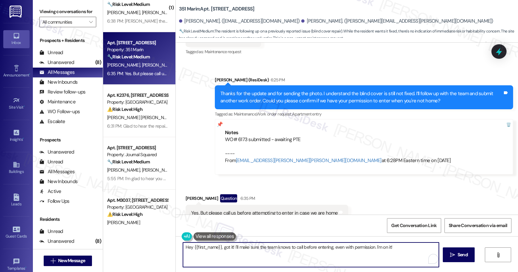
click at [264, 247] on textarea "Hey {{first_name}}, got it! I'll make sure the team knows to call before enteri…" at bounding box center [311, 255] width 256 height 25
click at [352, 248] on textarea "Hey {{first_name}}, got it! I'll make sure the team knows to call before enteri…" at bounding box center [311, 255] width 256 height 25
drag, startPoint x: 402, startPoint y: 249, endPoint x: 341, endPoint y: 249, distance: 60.8
click at [341, 249] on textarea "Hey {{first_name}}, got it! I'll make sure the team knows to call before enteri…" at bounding box center [311, 255] width 256 height 25
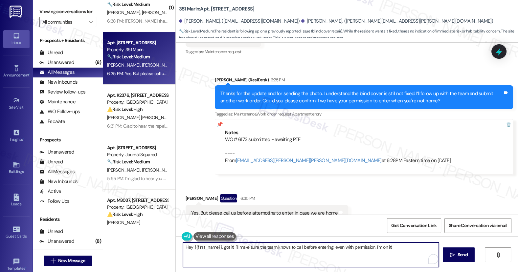
click at [341, 248] on textarea "Hey {{first_name}}, got it! I'll make sure the team knows to call before enteri…" at bounding box center [311, 255] width 256 height 25
drag, startPoint x: 220, startPoint y: 247, endPoint x: 163, endPoint y: 246, distance: 56.8
click at [163, 246] on div "Apt. [STREET_ADDRESS] Property: Grove Pointe 🚨 Risk Level: Highest The resident…" at bounding box center [310, 136] width 415 height 272
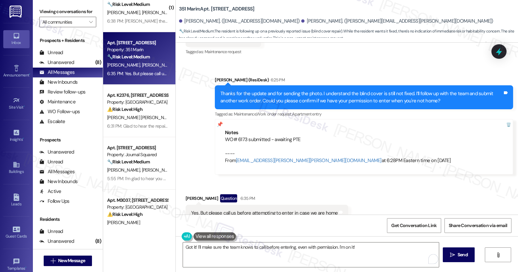
click at [190, 194] on div "[PERSON_NAME] Question 6:35 PM" at bounding box center [267, 199] width 163 height 11
copy div "[PERSON_NAME]"
click at [192, 248] on textarea "Got it! I'll make sure the team knows to call before entering, even with permis…" at bounding box center [311, 255] width 256 height 25
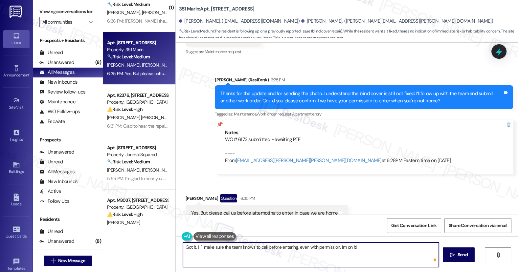
paste textarea "[PERSON_NAME]"
click at [280, 249] on textarea "Got it, [PERSON_NAME]! I'll make sure the team knows to call before entering, e…" at bounding box center [311, 255] width 256 height 25
click at [315, 228] on div "Get Conversation Link Share Conversation via email" at bounding box center [347, 226] width 342 height 22
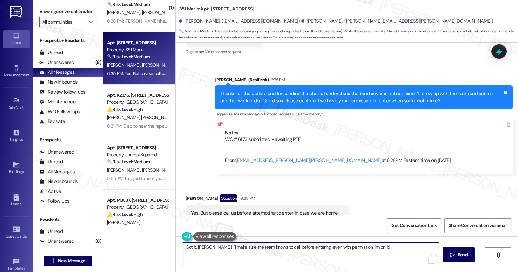
click at [258, 249] on textarea "Got it, [PERSON_NAME]! I'll make sure the team knows to call before entering, e…" at bounding box center [311, 255] width 256 height 25
click at [265, 249] on textarea "Got it, [PERSON_NAME]! I'll make sure the team knows to call before entering, e…" at bounding box center [311, 255] width 256 height 25
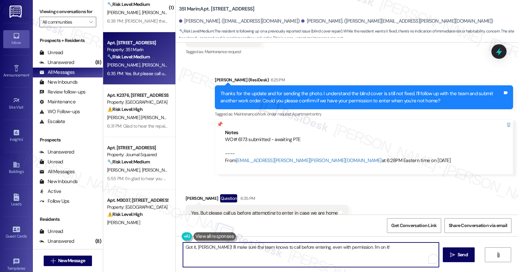
click at [379, 249] on textarea "Got it, [PERSON_NAME]! I'll make sure the team knows to call before entering, e…" at bounding box center [311, 255] width 256 height 25
drag, startPoint x: 379, startPoint y: 249, endPoint x: 357, endPoint y: 247, distance: 21.8
click at [353, 249] on textarea "Got it, [PERSON_NAME]! I'll make sure the team knows to call before entering, e…" at bounding box center [311, 255] width 256 height 25
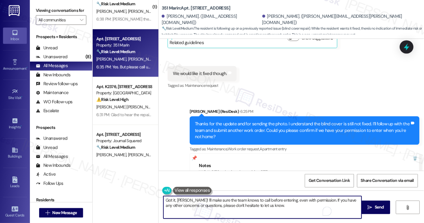
scroll to position [2829, 0]
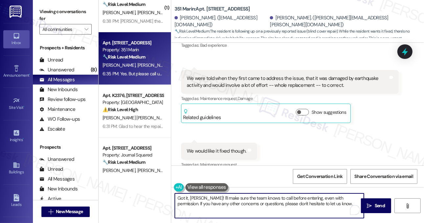
click at [323, 202] on textarea "Got it, [PERSON_NAME]! I'll make sure the team knows to call before entering, e…" at bounding box center [269, 205] width 189 height 25
click at [329, 201] on textarea "Got it, [PERSON_NAME]! I'll make sure the team knows to call before entering, e…" at bounding box center [269, 205] width 189 height 25
click at [326, 203] on textarea "Got it, [PERSON_NAME]! I'll make sure the team knows to call before entering, e…" at bounding box center [269, 205] width 189 height 25
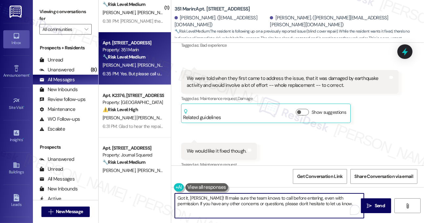
click at [263, 199] on textarea "Got it, [PERSON_NAME]! I'll make sure the team knows to call before entering, e…" at bounding box center [269, 205] width 189 height 25
click at [303, 198] on textarea "Got it, [PERSON_NAME]! I'll make sure the team knows to call before entering, e…" at bounding box center [269, 205] width 189 height 25
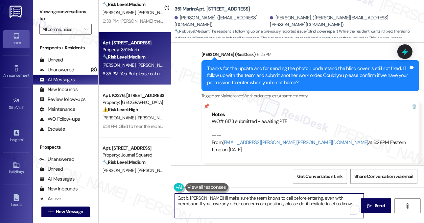
scroll to position [2976, 0]
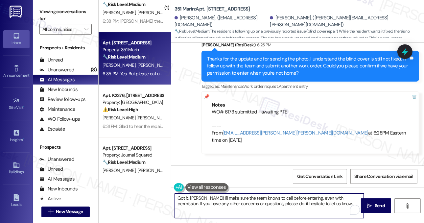
click at [260, 198] on textarea "Got it, [PERSON_NAME]! I'll make sure the team knows to call before entering, e…" at bounding box center [269, 205] width 189 height 25
click at [269, 198] on textarea "Got it, [PERSON_NAME]! I'll make sure the team knows to call before entering, e…" at bounding box center [269, 205] width 189 height 25
drag, startPoint x: 267, startPoint y: 198, endPoint x: 251, endPoint y: 197, distance: 16.8
click at [251, 197] on textarea "Got it, [PERSON_NAME]! I'll make sure the team knows to call before entering, e…" at bounding box center [269, 205] width 189 height 25
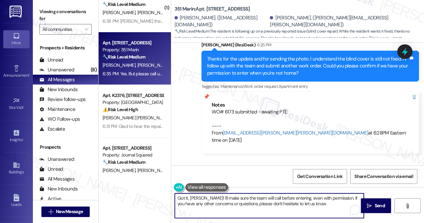
click at [216, 198] on textarea "Got it, [PERSON_NAME]! I'll make sure the team will call before entering, even …" at bounding box center [269, 205] width 189 height 25
click at [210, 200] on textarea "Got it, [PERSON_NAME]! I'll make sure the team will call before entering, even …" at bounding box center [269, 205] width 189 height 25
drag, startPoint x: 212, startPoint y: 198, endPoint x: 257, endPoint y: 196, distance: 45.0
click at [257, 196] on textarea "Got it, [PERSON_NAME]! I'll make sure the team will call before entering, even …" at bounding box center [269, 205] width 189 height 25
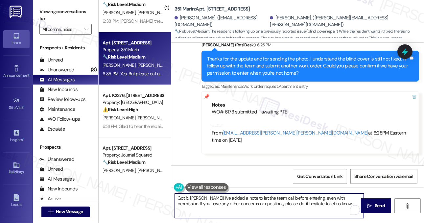
click at [310, 197] on textarea "Got it, [PERSON_NAME]! I've added a note to let the team call before entering, …" at bounding box center [269, 205] width 189 height 25
drag, startPoint x: 308, startPoint y: 197, endPoint x: 348, endPoint y: 195, distance: 39.5
click at [348, 195] on textarea "Got it, [PERSON_NAME]! I've added a note to let the team call before entering, …" at bounding box center [269, 205] width 189 height 25
click at [293, 196] on textarea "Got it, [PERSON_NAME]! I've added a note to let the team call before entering, …" at bounding box center [269, 205] width 189 height 25
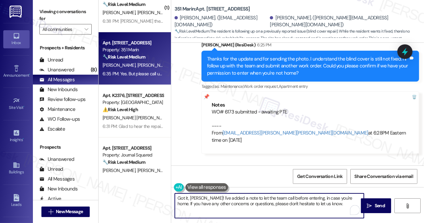
click at [293, 196] on textarea "Got it, [PERSON_NAME]! I've added a note to let the team call before entering, …" at bounding box center [269, 205] width 189 height 25
click at [261, 203] on textarea "Got it, [PERSON_NAME]! I've added a note to let the team call before entering, …" at bounding box center [269, 205] width 189 height 25
click at [275, 171] on div "Get Conversation Link Share Conversation via email" at bounding box center [297, 176] width 253 height 22
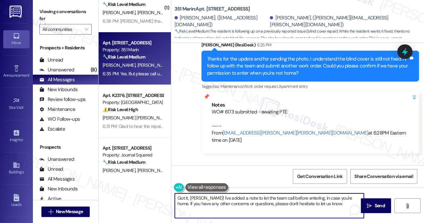
click at [328, 206] on textarea "Got it, [PERSON_NAME]! I've added a note to let the team call before entering, …" at bounding box center [269, 205] width 189 height 25
drag, startPoint x: 332, startPoint y: 202, endPoint x: 273, endPoint y: 193, distance: 59.1
click at [249, 188] on div "Got it, [PERSON_NAME]! I've added a note to let the team call before entering, …" at bounding box center [297, 211] width 253 height 49
click at [285, 198] on textarea "Got it, [PERSON_NAME]! I've added a note to let the team call before entering, …" at bounding box center [269, 205] width 189 height 25
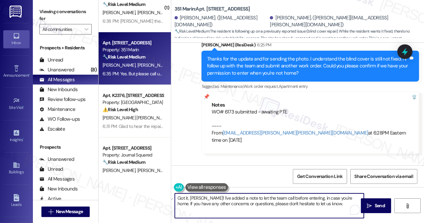
click at [285, 198] on textarea "Got it, [PERSON_NAME]! I've added a note to let the team call before entering, …" at bounding box center [269, 205] width 189 height 25
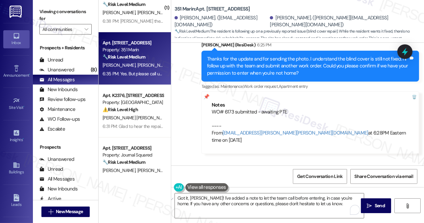
click at [261, 177] on div "Get Conversation Link Share Conversation via email" at bounding box center [297, 176] width 253 height 22
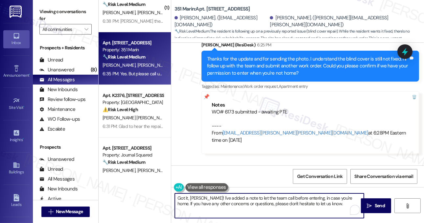
click at [308, 203] on textarea "Got it, [PERSON_NAME]! I've added a note to let the team call before entering, …" at bounding box center [269, 205] width 189 height 25
click at [351, 210] on div "Open Grammarly." at bounding box center [355, 210] width 10 height 10
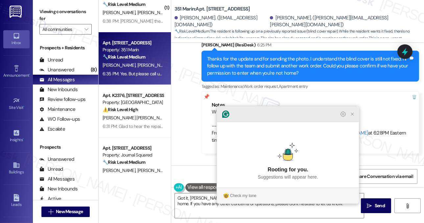
click at [354, 117] on icon "Close Grammarly Assistant" at bounding box center [352, 113] width 5 height 5
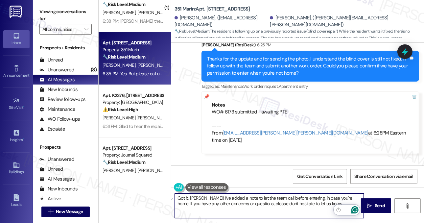
click at [231, 199] on textarea "Got it, [PERSON_NAME]! I've added a note to let the team call before entering, …" at bounding box center [269, 205] width 189 height 25
click at [256, 205] on textarea "Got it, [PERSON_NAME]! I've added a note to let the team call before entering, …" at bounding box center [269, 205] width 189 height 25
click at [312, 205] on textarea "Got it, [PERSON_NAME]! I've added a note to let the team call before entering, …" at bounding box center [269, 205] width 189 height 25
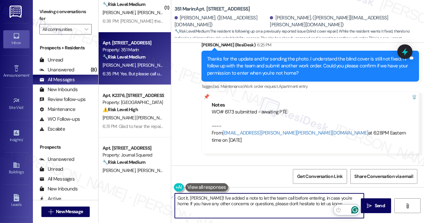
drag, startPoint x: 324, startPoint y: 203, endPoint x: 295, endPoint y: 205, distance: 28.3
click at [295, 205] on textarea "Got it, [PERSON_NAME]! I've added a note to let the team call before entering, …" at bounding box center [269, 205] width 189 height 25
type textarea "Got it, [PERSON_NAME]! I've added a note to let the team call before entering, …"
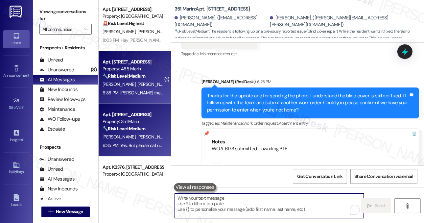
scroll to position [0, 0]
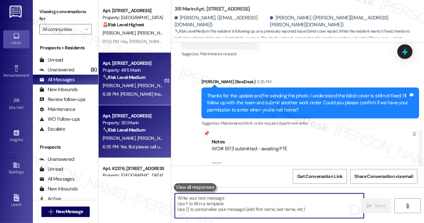
click at [139, 97] on div "6:38 PM: [PERSON_NAME] the elevator situation is insane it just took [PERSON_NA…" at bounding box center [262, 94] width 320 height 6
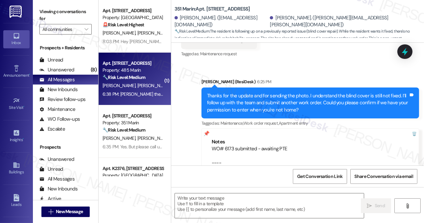
type textarea "Fetching suggested responses. Please feel free to read through the conversation…"
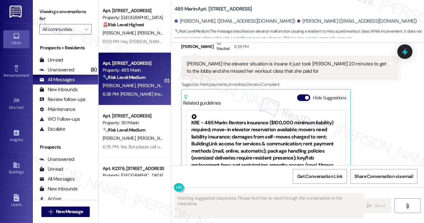
scroll to position [3322, 0]
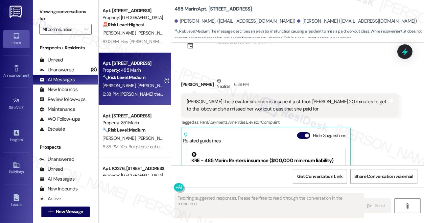
click at [239, 112] on div "[PERSON_NAME] the elevator situation is insane it just took [PERSON_NAME] 20 mi…" at bounding box center [287, 105] width 201 height 14
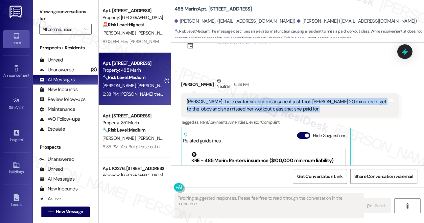
click at [239, 112] on div "[PERSON_NAME] the elevator situation is insane it just took [PERSON_NAME] 20 mi…" at bounding box center [287, 105] width 201 height 14
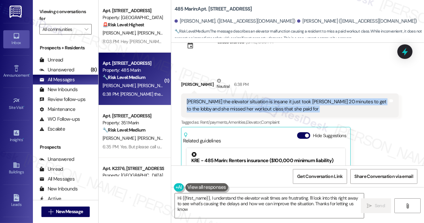
type textarea "Hi {{first_name}}, I understand the elevator wait times are frustrating. I'll l…"
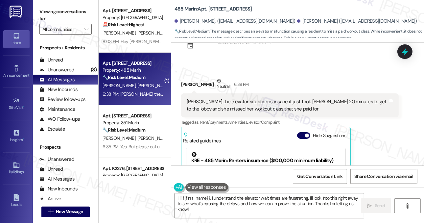
click at [301, 93] on div "[PERSON_NAME] Neutral 6:38 PM" at bounding box center [289, 85] width 217 height 16
click at [270, 112] on div "[PERSON_NAME] the elevator situation is insane it just took [PERSON_NAME] 20 mi…" at bounding box center [287, 105] width 201 height 14
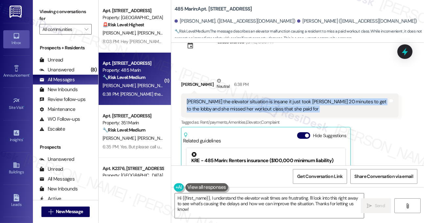
click at [270, 112] on div "[PERSON_NAME] the elevator situation is insane it just took [PERSON_NAME] 20 mi…" at bounding box center [287, 105] width 201 height 14
copy div "[PERSON_NAME] the elevator situation is insane it just took [PERSON_NAME] 20 mi…"
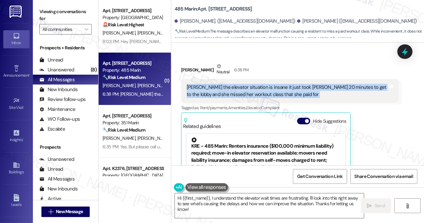
scroll to position [3412, 0]
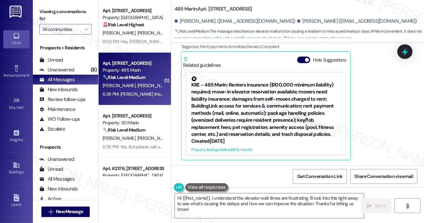
drag, startPoint x: 44, startPoint y: 8, endPoint x: 63, endPoint y: 12, distance: 19.9
click at [44, 8] on label "Viewing conversations for" at bounding box center [65, 15] width 52 height 17
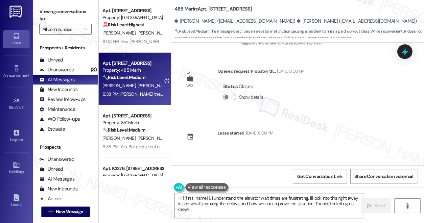
scroll to position [3174, 0]
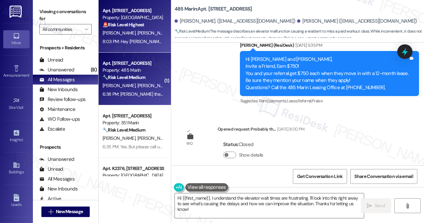
click at [135, 46] on div "Apt. [STREET_ADDRESS] Property: Grove Pointe 🚨 Risk Level: Highest The resident…" at bounding box center [135, 26] width 72 height 53
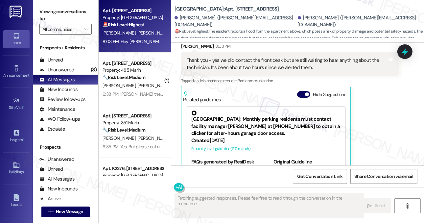
scroll to position [2687, 0]
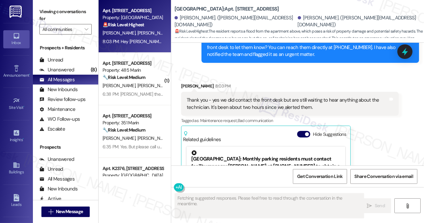
click at [209, 97] on div "Thank you - yes we did contact the front desk but are still waiting to hear any…" at bounding box center [287, 104] width 201 height 14
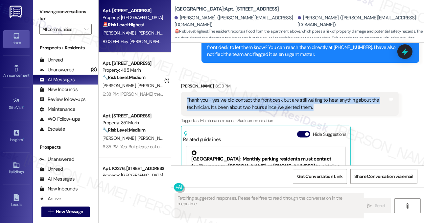
click at [209, 97] on div "Thank you - yes we did contact the front desk but are still waiting to hear any…" at bounding box center [287, 104] width 201 height 14
copy div "Thank you - yes we did contact the front desk but are still waiting to hear any…"
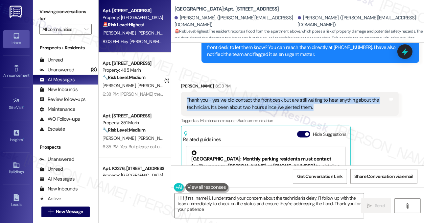
type textarea "Hi {{first_name}}, I understand your concern about the technician's delay. I'll…"
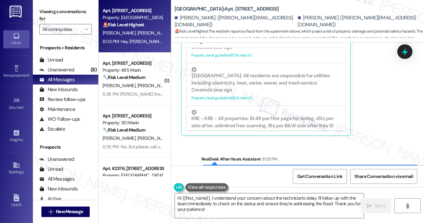
scroll to position [2810, 0]
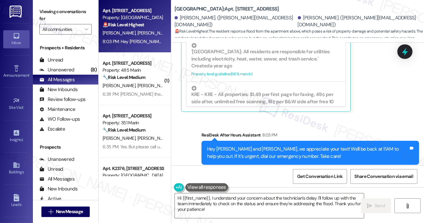
click at [278, 146] on div "Hey [PERSON_NAME] and [PERSON_NAME], we appreciate your text! We'll be back at …" at bounding box center [307, 153] width 201 height 14
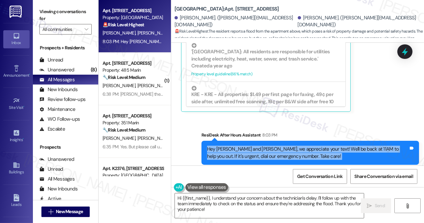
click at [278, 146] on div "Hey [PERSON_NAME] and [PERSON_NAME], we appreciate your text! We'll be back at …" at bounding box center [307, 153] width 201 height 14
